Goal: Navigation & Orientation: Find specific page/section

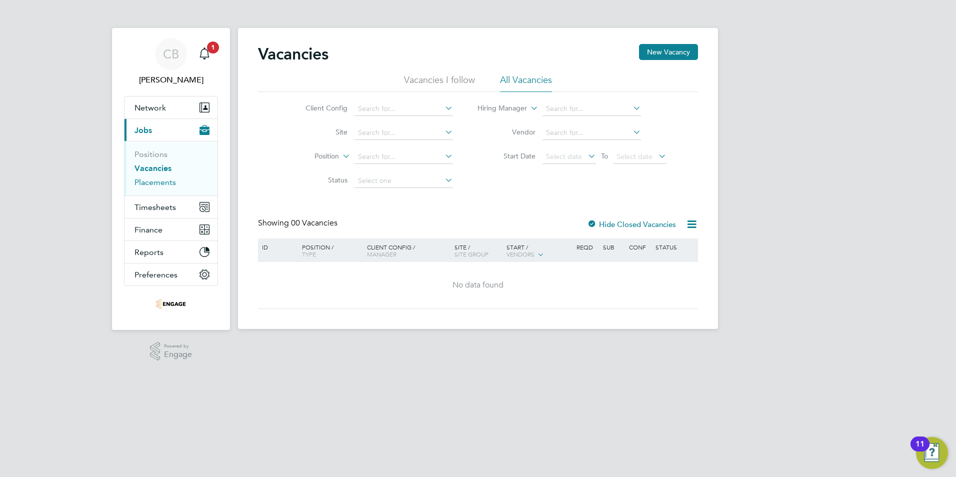
click at [152, 183] on link "Placements" at bounding box center [156, 183] width 42 height 10
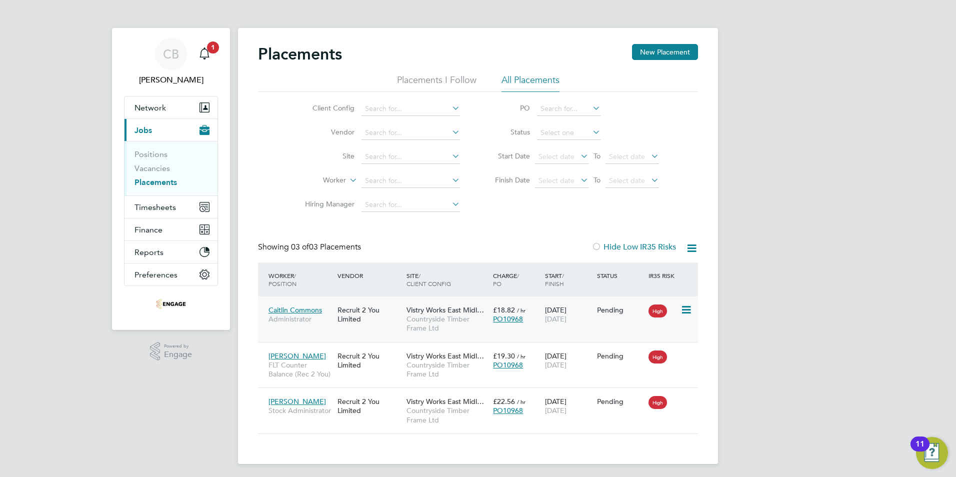
click at [608, 308] on div "Pending" at bounding box center [620, 310] width 47 height 9
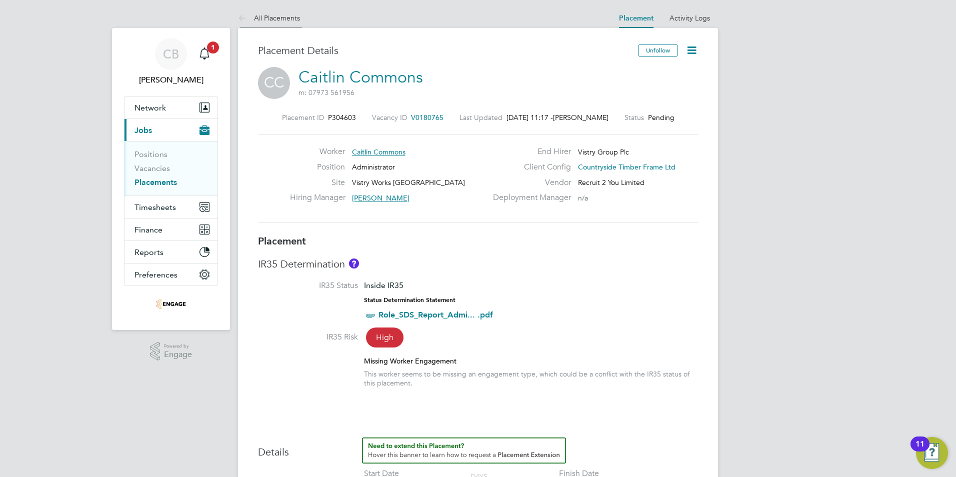
click at [272, 23] on li "All Placements" at bounding box center [269, 18] width 62 height 20
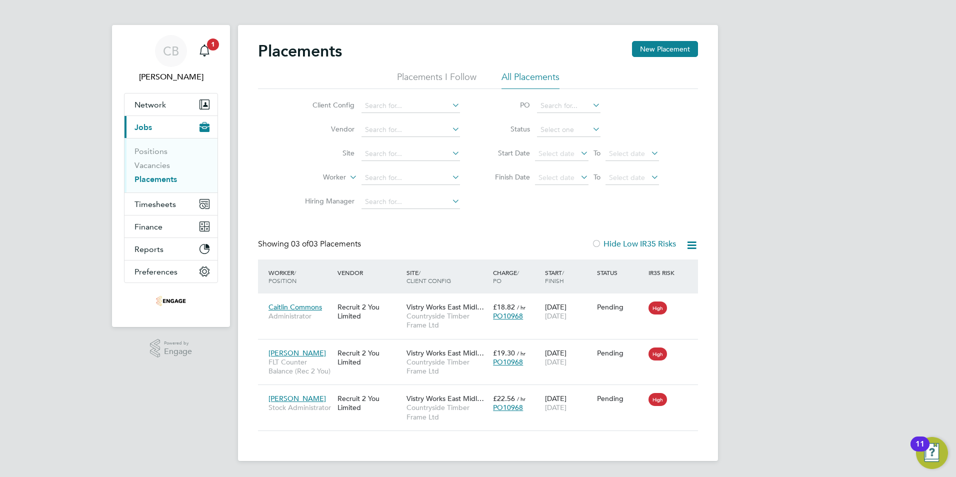
click at [817, 272] on div "CB Courtney Bower Notifications 1 Applications: Network Team Members Businesses…" at bounding box center [478, 237] width 956 height 480
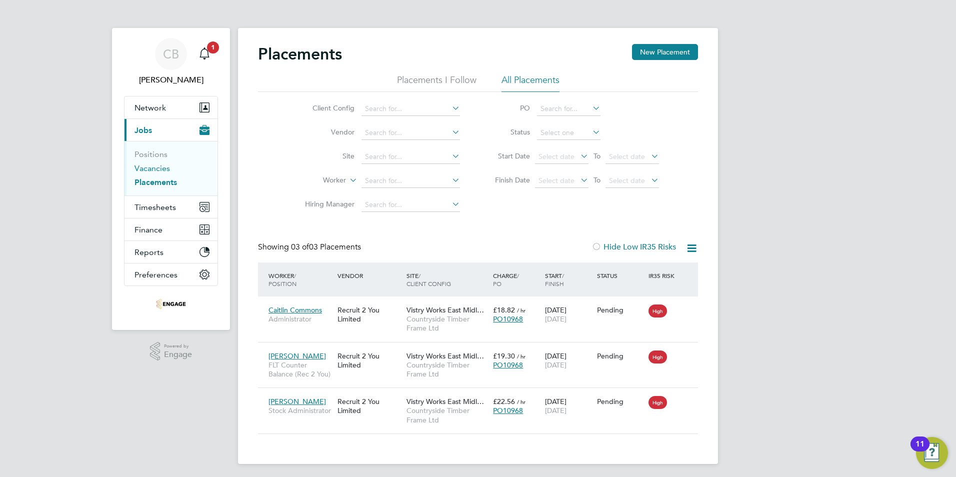
click at [164, 170] on link "Vacancies" at bounding box center [153, 169] width 36 height 10
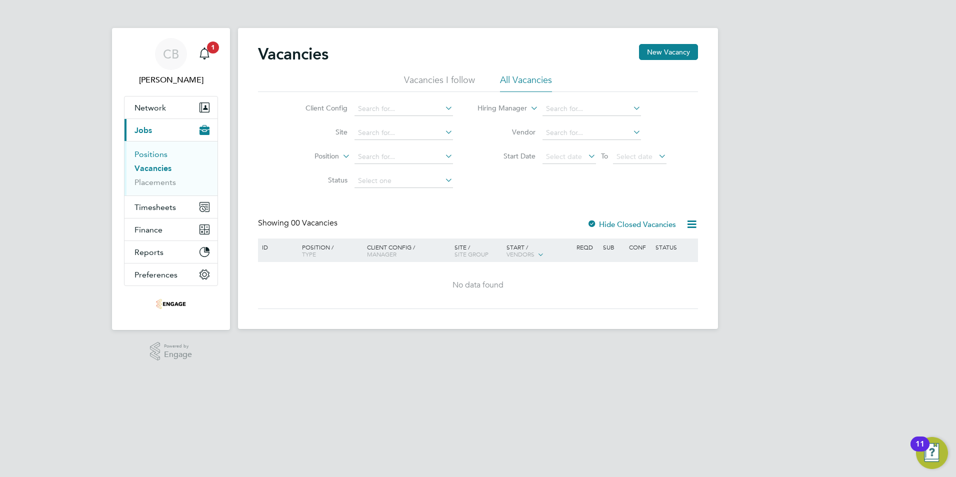
click at [166, 158] on link "Positions" at bounding box center [151, 155] width 33 height 10
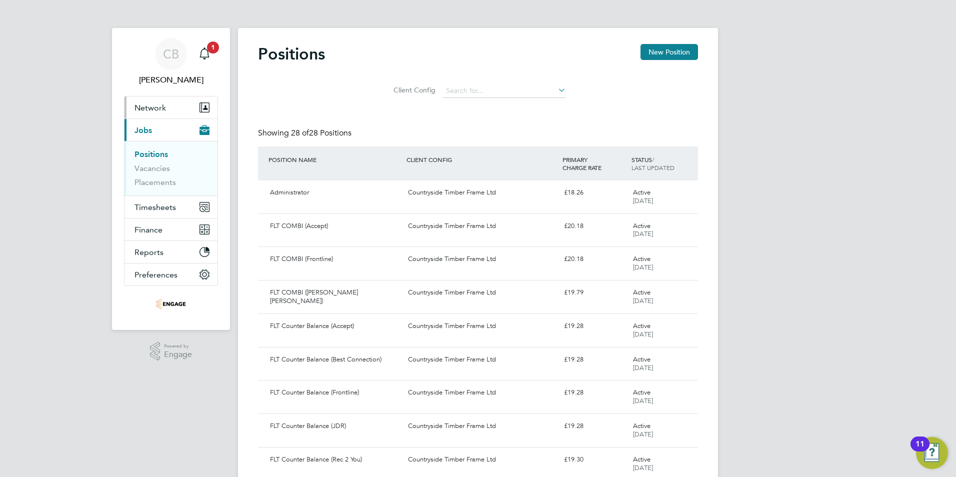
click at [166, 114] on button "Network" at bounding box center [171, 108] width 93 height 22
